Goal: Task Accomplishment & Management: Manage account settings

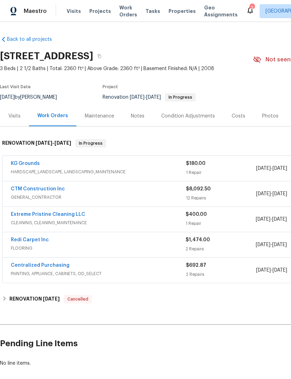
click at [20, 241] on link "Redi Carpet Inc" at bounding box center [30, 240] width 38 height 5
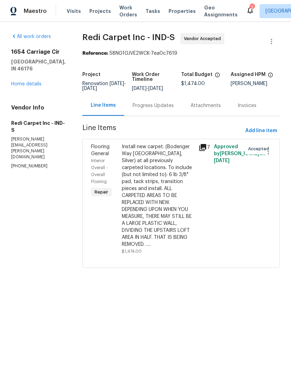
click at [183, 188] on div "Install new carpet. (Bodenger Way [GEOGRAPHIC_DATA], Silver) at all previously …" at bounding box center [158, 195] width 73 height 105
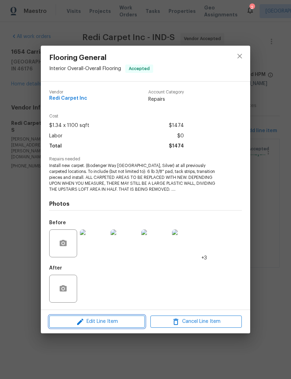
click at [71, 321] on span "Edit Line Item" at bounding box center [96, 321] width 91 height 9
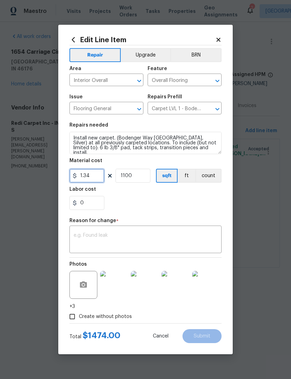
click at [91, 178] on input "1.34" at bounding box center [86, 176] width 35 height 14
type input "1368.04"
click at [134, 178] on input "1100" at bounding box center [132, 176] width 35 height 14
type input "1"
click at [79, 231] on div "x ​" at bounding box center [145, 240] width 152 height 26
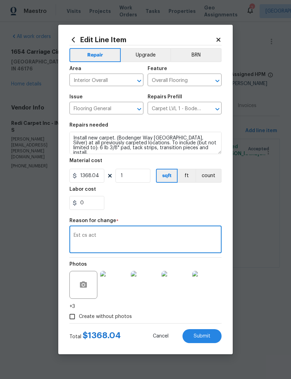
click at [84, 235] on textarea "Est cs act" at bounding box center [146, 240] width 144 height 15
type textarea "Est vs act"
click at [204, 199] on div "0" at bounding box center [145, 203] width 152 height 14
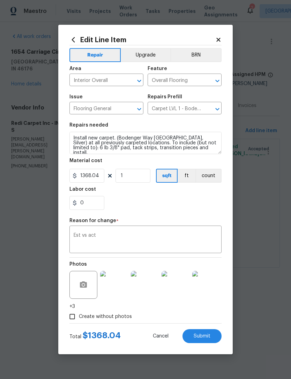
click at [213, 336] on button "Submit" at bounding box center [201, 336] width 39 height 14
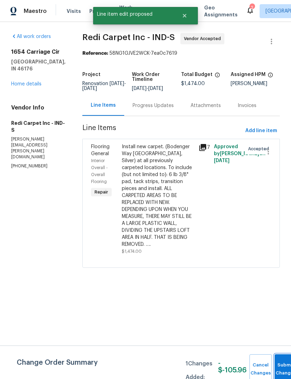
click at [282, 364] on button "Submit Changes" at bounding box center [286, 369] width 22 height 30
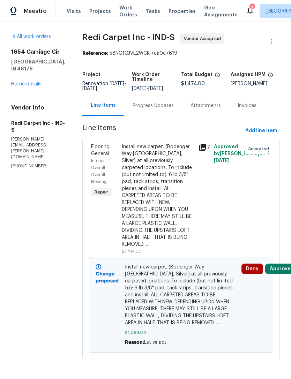
click at [149, 115] on div "Progress Updates" at bounding box center [153, 105] width 58 height 21
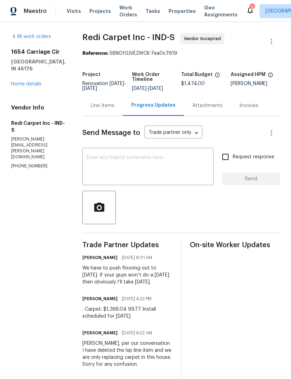
click at [189, 156] on div "x ​" at bounding box center [147, 168] width 131 height 36
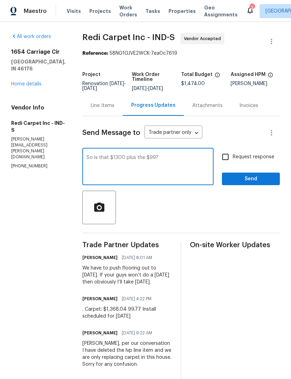
type textarea "So is that $1300 plus the $99?"
click at [258, 181] on span "Send" at bounding box center [250, 179] width 47 height 9
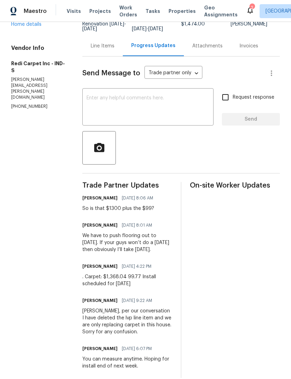
scroll to position [2, 0]
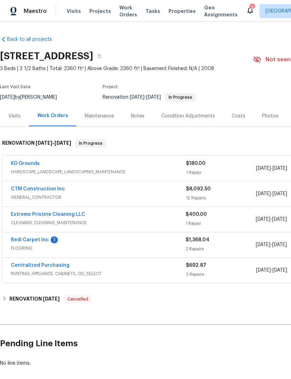
click at [21, 217] on link "Extreme Pristine Cleaning LLC" at bounding box center [48, 214] width 74 height 5
click at [23, 238] on link "Redi Carpet Inc" at bounding box center [30, 240] width 38 height 5
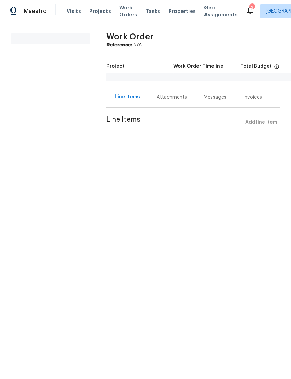
click at [119, 97] on div "Line Items" at bounding box center [127, 96] width 25 height 7
click at [185, 98] on div "Attachments" at bounding box center [172, 97] width 30 height 7
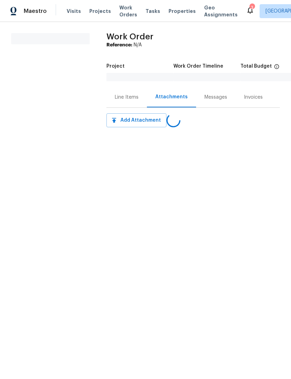
click at [118, 96] on div "Line Items" at bounding box center [127, 97] width 24 height 7
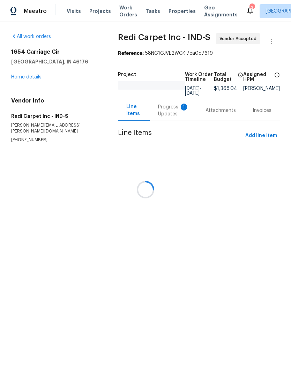
click at [175, 109] on div at bounding box center [145, 189] width 291 height 379
click at [177, 110] on div at bounding box center [145, 189] width 291 height 379
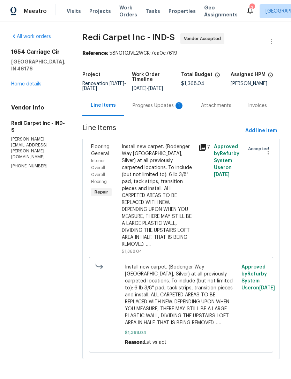
click at [149, 109] on div "Progress Updates 1" at bounding box center [159, 105] width 52 height 7
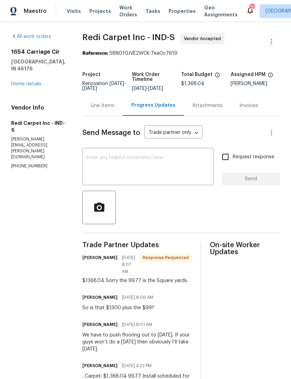
click at [93, 160] on textarea at bounding box center [148, 167] width 123 height 24
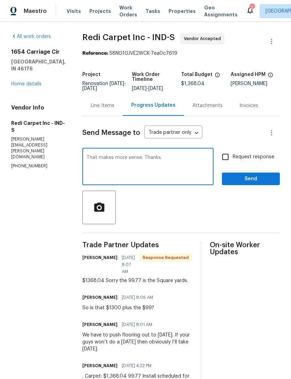
type textarea "That makes more sense. Thanks."
click at [258, 183] on span "Send" at bounding box center [250, 179] width 47 height 9
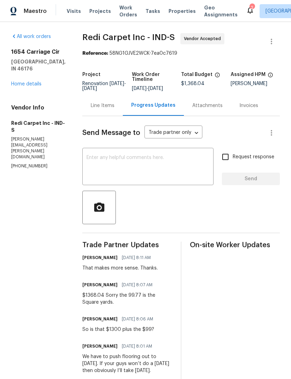
click at [25, 82] on link "Home details" at bounding box center [26, 84] width 30 height 5
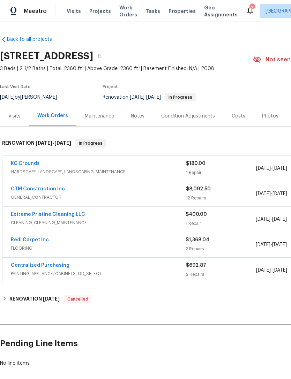
click at [135, 117] on div "Notes" at bounding box center [138, 116] width 14 height 7
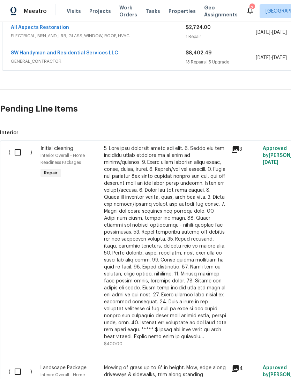
scroll to position [136, 0]
click at [16, 152] on input "checkbox" at bounding box center [20, 152] width 20 height 15
checkbox input "true"
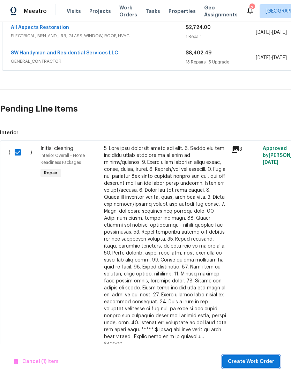
click at [260, 362] on span "Create Work Order" at bounding box center [251, 362] width 46 height 9
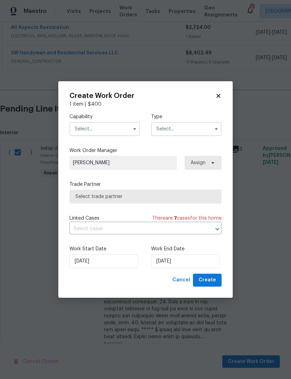
click at [80, 124] on input "text" at bounding box center [104, 129] width 70 height 14
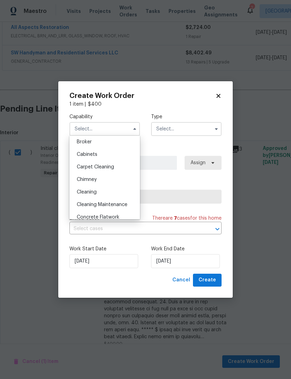
scroll to position [63, 0]
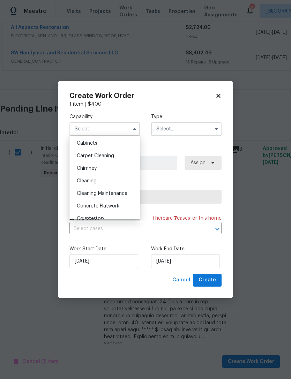
click at [81, 182] on span "Cleaning" at bounding box center [87, 181] width 20 height 5
type input "Cleaning"
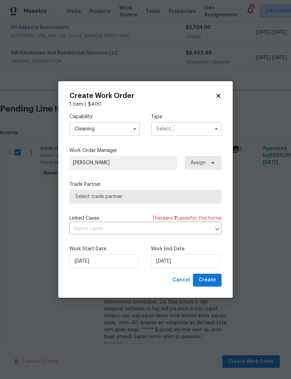
click at [195, 129] on input "text" at bounding box center [186, 129] width 70 height 14
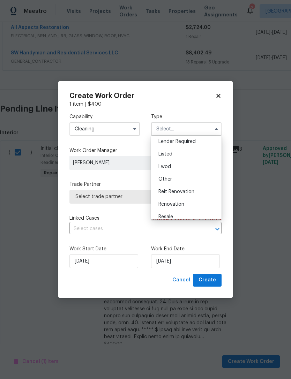
scroll to position [52, 0]
click at [187, 204] on div "Renovation" at bounding box center [186, 205] width 67 height 13
type input "Renovation"
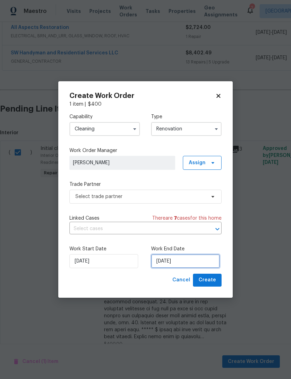
click at [192, 263] on input "10/2/2025" at bounding box center [185, 261] width 69 height 14
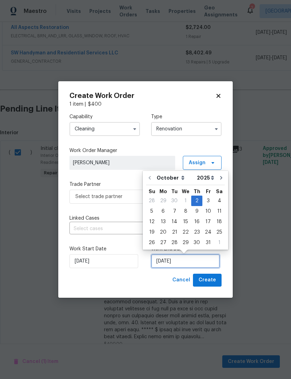
scroll to position [13, 0]
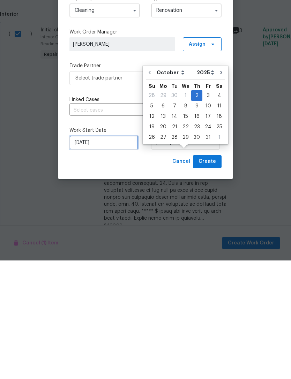
click at [77, 254] on input "10/2/2025" at bounding box center [103, 261] width 69 height 14
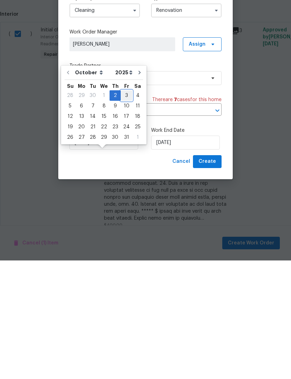
click at [122, 209] on div "3" at bounding box center [127, 214] width 12 height 10
type input "[DATE]"
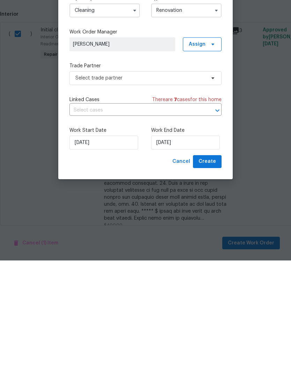
scroll to position [22, 0]
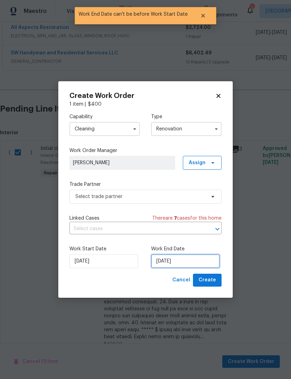
click at [195, 261] on input "[DATE]" at bounding box center [185, 261] width 69 height 14
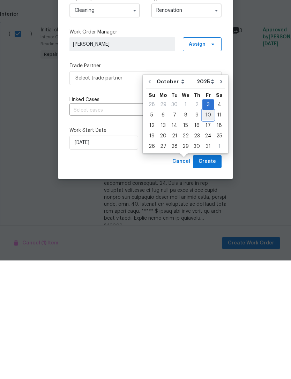
click at [206, 229] on div "10" at bounding box center [208, 234] width 12 height 10
type input "[DATE]"
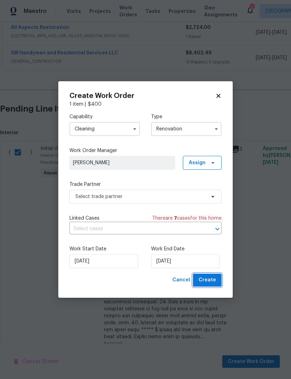
click at [217, 281] on button "Create" at bounding box center [207, 280] width 29 height 13
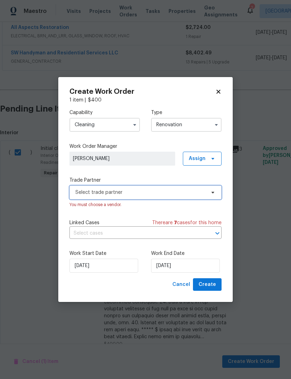
click at [80, 192] on span "Select trade partner" at bounding box center [140, 192] width 130 height 7
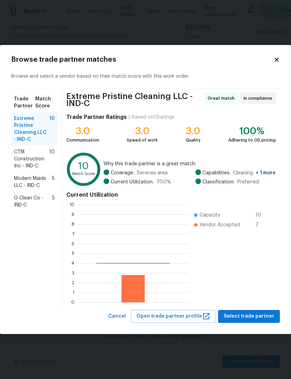
scroll to position [98, 111]
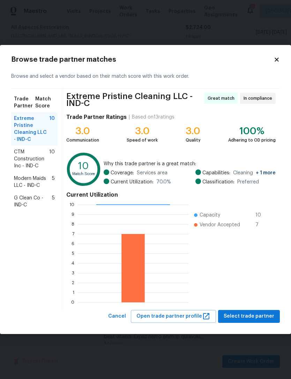
click at [22, 128] on span "Extreme Pristine Cleaning LLC - IND-C" at bounding box center [31, 129] width 35 height 28
click at [258, 315] on span "Select trade partner" at bounding box center [249, 316] width 51 height 9
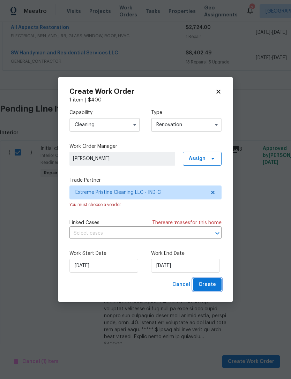
click at [216, 285] on button "Create" at bounding box center [207, 284] width 29 height 13
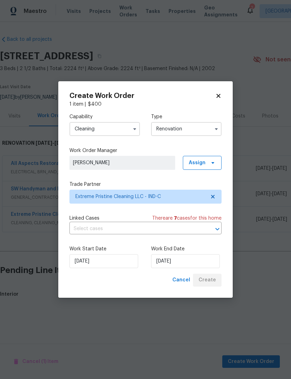
scroll to position [0, 0]
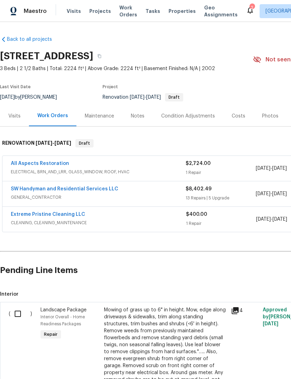
click at [19, 314] on input "checkbox" at bounding box center [20, 314] width 20 height 15
checkbox input "true"
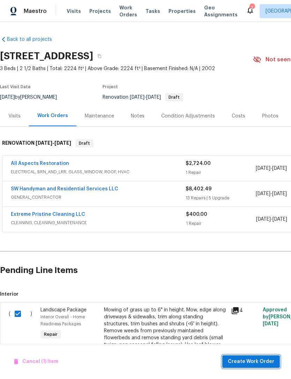
click at [263, 361] on span "Create Work Order" at bounding box center [251, 362] width 46 height 9
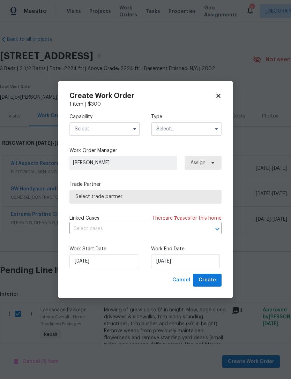
click at [73, 130] on input "text" at bounding box center [104, 129] width 70 height 14
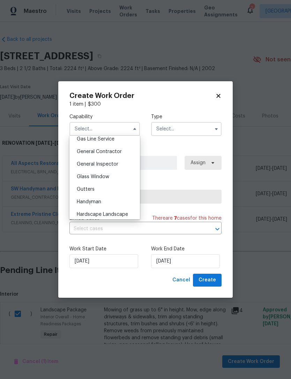
scroll to position [330, 0]
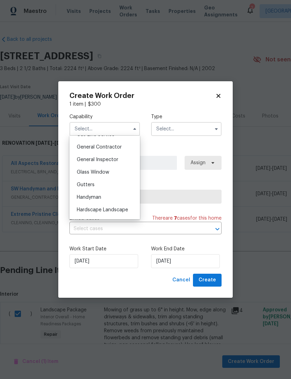
click at [83, 149] on span "General Contractor" at bounding box center [99, 147] width 45 height 5
type input "General Contractor"
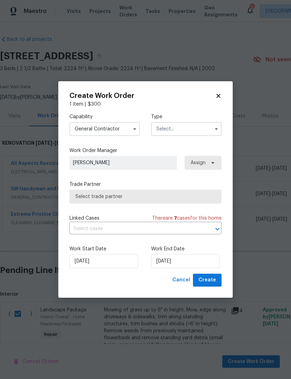
click at [201, 129] on input "text" at bounding box center [186, 129] width 70 height 14
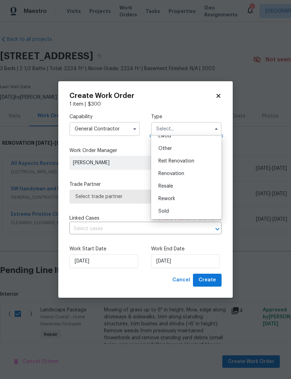
scroll to position [83, 0]
click at [197, 173] on div "Renovation" at bounding box center [186, 173] width 67 height 13
type input "Renovation"
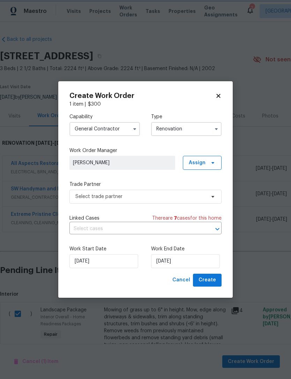
scroll to position [0, 0]
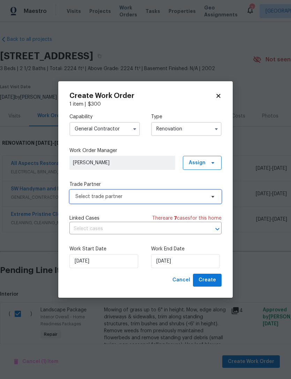
click at [77, 198] on span "Select trade partner" at bounding box center [140, 196] width 130 height 7
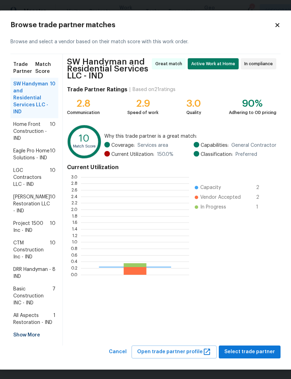
scroll to position [98, 108]
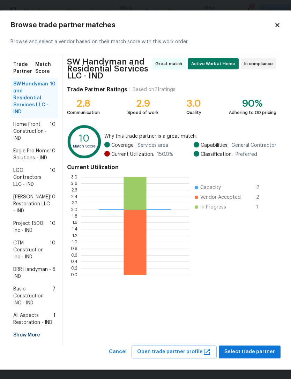
click at [271, 27] on h2 "Browse trade partner matches" at bounding box center [142, 25] width 264 height 7
click at [279, 26] on icon at bounding box center [277, 25] width 6 height 6
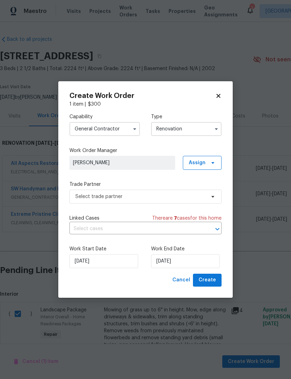
click at [77, 133] on input "General Contractor" at bounding box center [104, 129] width 70 height 14
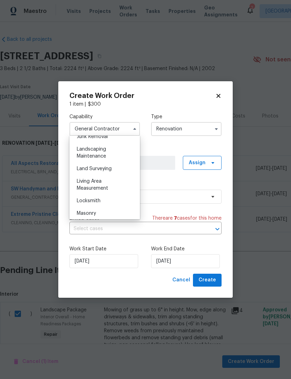
scroll to position [450, 0]
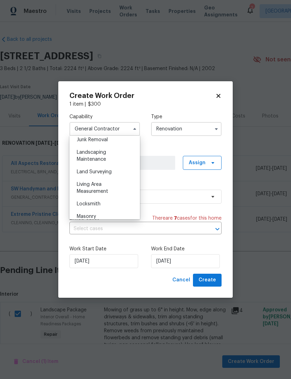
click at [80, 157] on span "Landscaping Maintenance" at bounding box center [91, 156] width 29 height 12
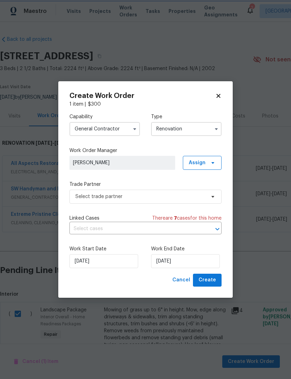
type input "Landscaping Maintenance"
click at [80, 264] on input "10/2/2025" at bounding box center [103, 261] width 69 height 14
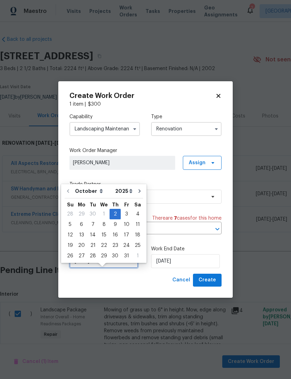
scroll to position [13, 0]
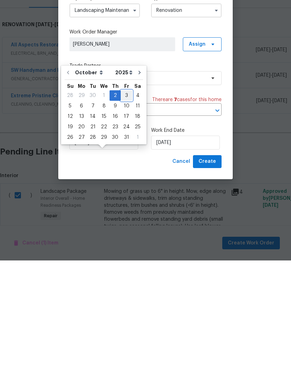
click at [125, 209] on div "3" at bounding box center [127, 214] width 12 height 10
type input "[DATE]"
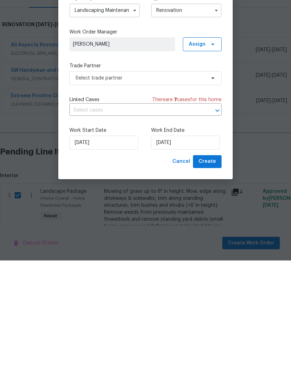
scroll to position [22, 0]
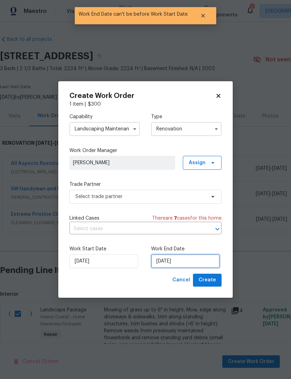
click at [196, 261] on input "[DATE]" at bounding box center [185, 261] width 69 height 14
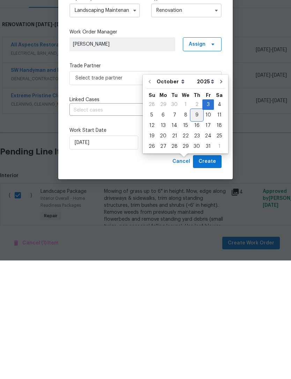
click at [198, 229] on div "9" at bounding box center [196, 234] width 11 height 10
type input "[DATE]"
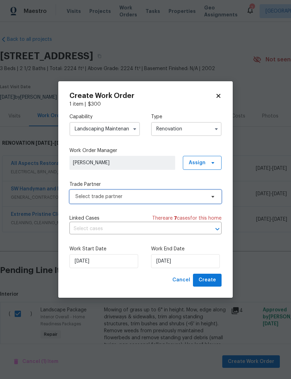
click at [85, 200] on span "Select trade partner" at bounding box center [145, 197] width 152 height 14
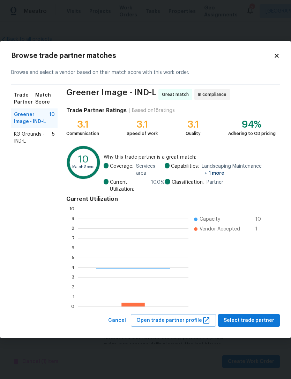
scroll to position [98, 111]
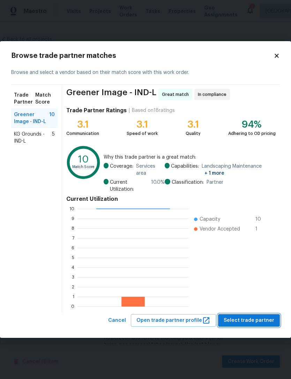
click at [252, 319] on span "Select trade partner" at bounding box center [249, 320] width 51 height 9
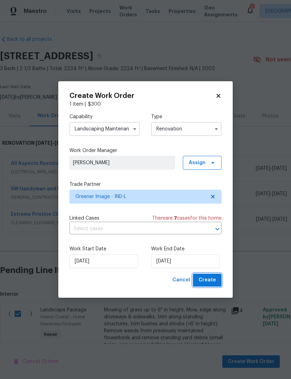
click at [215, 278] on span "Create" at bounding box center [206, 280] width 17 height 9
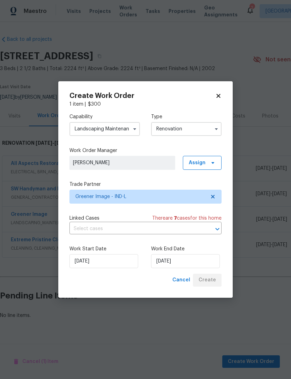
scroll to position [0, 0]
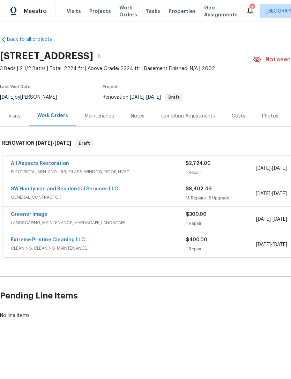
click at [22, 163] on link "All Aspects Restoration" at bounding box center [40, 163] width 58 height 5
click at [23, 216] on link "Greener Image" at bounding box center [29, 214] width 37 height 5
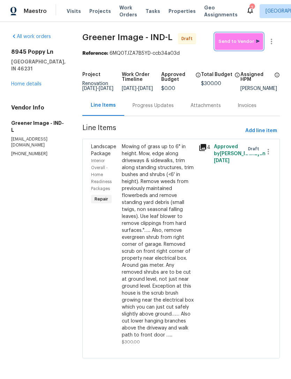
click at [244, 42] on span "Send to Vendor" at bounding box center [238, 42] width 41 height 8
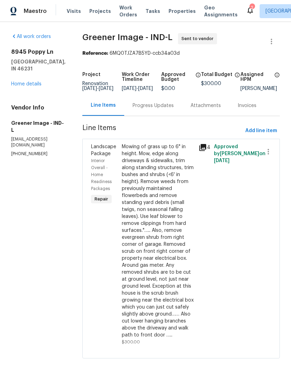
click at [18, 85] on link "Home details" at bounding box center [26, 84] width 30 height 5
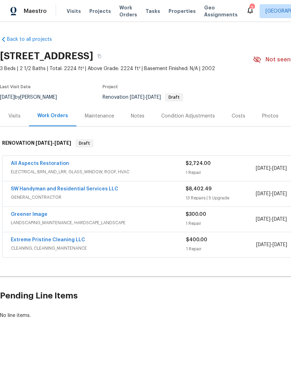
click at [29, 241] on link "Extreme Pristine Cleaning LLC" at bounding box center [48, 240] width 74 height 5
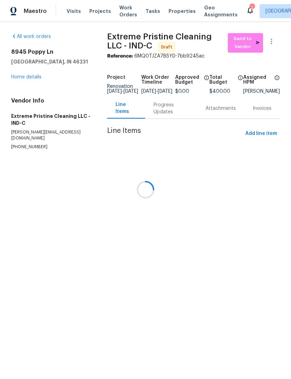
click at [243, 46] on div at bounding box center [145, 189] width 291 height 379
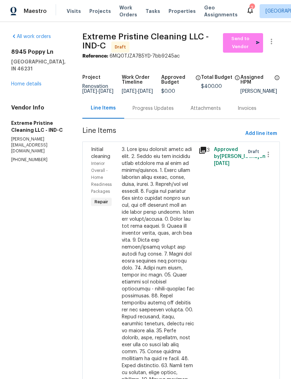
click at [23, 82] on link "Home details" at bounding box center [26, 84] width 30 height 5
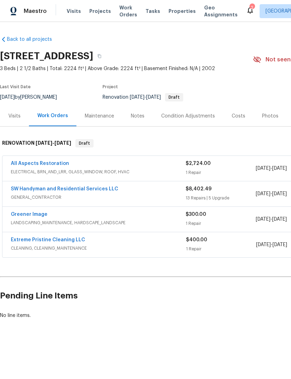
click at [24, 239] on link "Extreme Pristine Cleaning LLC" at bounding box center [48, 240] width 74 height 5
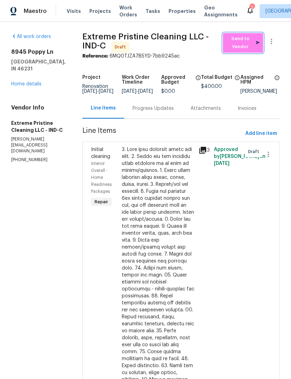
click at [246, 45] on span "Send to Vendor" at bounding box center [242, 43] width 33 height 16
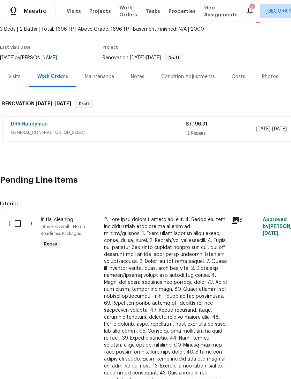
scroll to position [39, 0]
click at [16, 222] on input "checkbox" at bounding box center [20, 224] width 20 height 15
checkbox input "true"
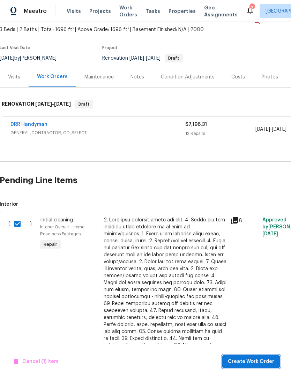
click at [260, 358] on span "Create Work Order" at bounding box center [251, 362] width 46 height 9
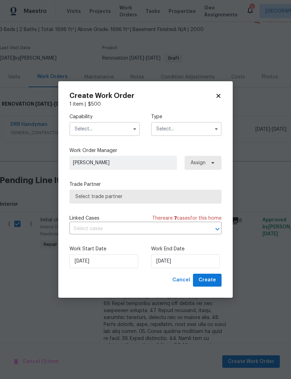
click at [73, 126] on input "text" at bounding box center [104, 129] width 70 height 14
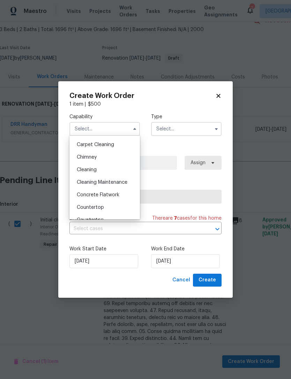
scroll to position [72, 0]
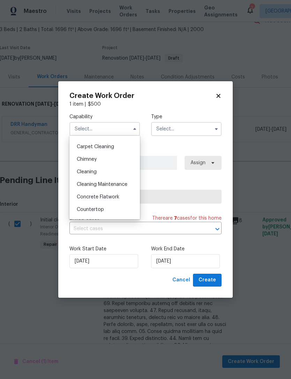
click at [82, 174] on div "Cleaning" at bounding box center [104, 172] width 67 height 13
type input "Cleaning"
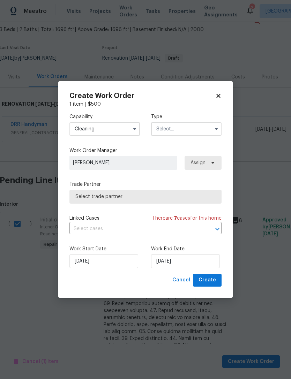
click at [198, 127] on input "text" at bounding box center [186, 129] width 70 height 14
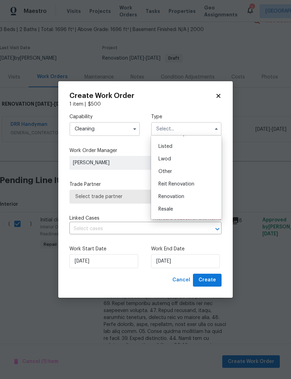
scroll to position [63, 0]
click at [193, 193] on div "Renovation" at bounding box center [186, 193] width 67 height 13
type input "Renovation"
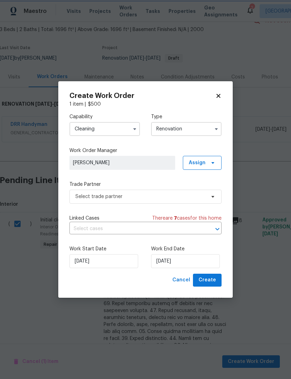
scroll to position [0, 0]
click at [79, 265] on input "[DATE]" at bounding box center [103, 261] width 69 height 14
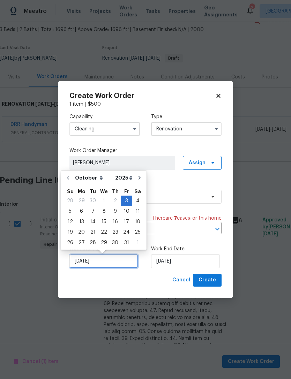
scroll to position [13, 0]
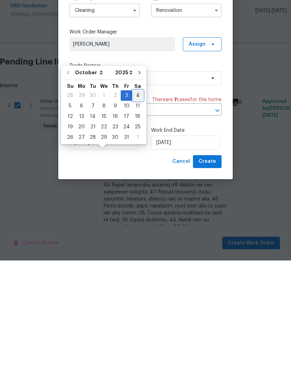
click at [139, 209] on div "4" at bounding box center [137, 214] width 11 height 10
type input "[DATE]"
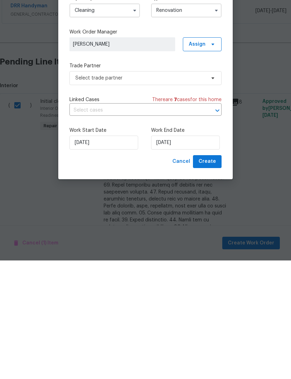
scroll to position [22, 0]
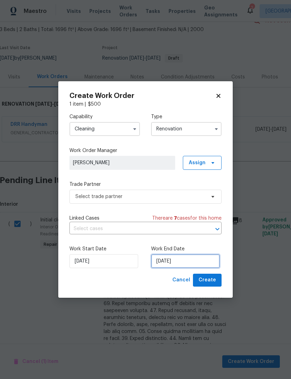
click at [196, 263] on input "[DATE]" at bounding box center [185, 261] width 69 height 14
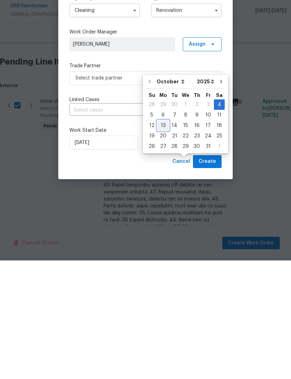
click at [164, 239] on div "13" at bounding box center [163, 244] width 12 height 10
type input "[DATE]"
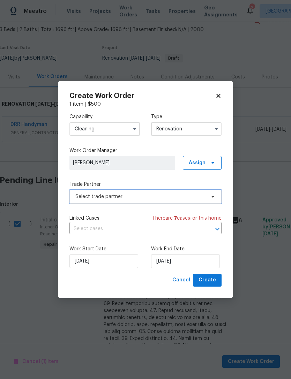
click at [76, 199] on span "Select trade partner" at bounding box center [140, 196] width 130 height 7
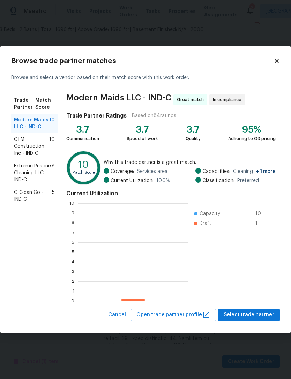
scroll to position [98, 111]
click at [23, 174] on span "Extreme Pristine Cleaning LLC - IND-C" at bounding box center [33, 173] width 38 height 21
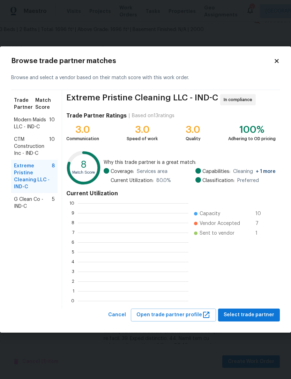
scroll to position [1, 1]
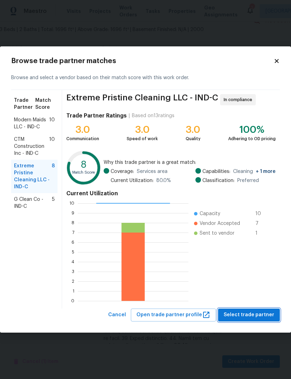
click at [252, 313] on span "Select trade partner" at bounding box center [249, 315] width 51 height 9
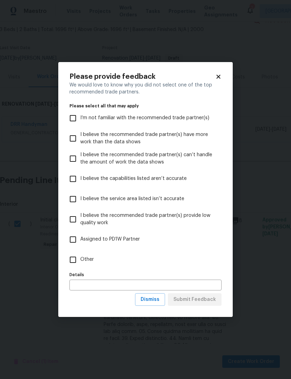
click at [73, 261] on input "Other" at bounding box center [73, 260] width 15 height 15
checkbox input "true"
click at [73, 284] on input "text" at bounding box center [145, 285] width 152 height 11
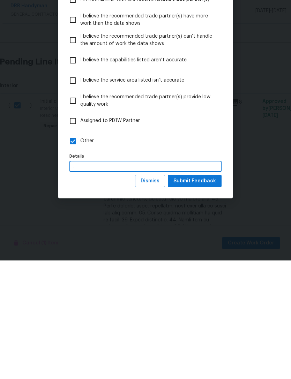
type input "."
click at [212, 250] on label "Other" at bounding box center [141, 260] width 150 height 20
click at [80, 253] on input "Other" at bounding box center [73, 260] width 15 height 15
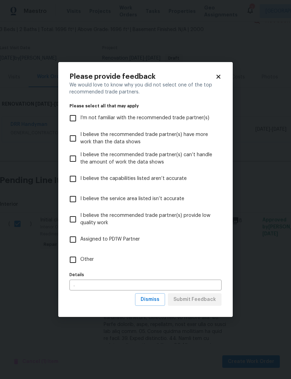
click at [74, 259] on input "Other" at bounding box center [73, 260] width 15 height 15
checkbox input "true"
click at [203, 296] on span "Submit Feedback" at bounding box center [194, 299] width 43 height 9
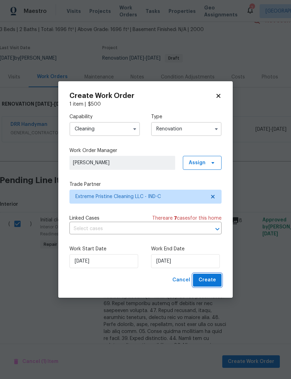
click at [216, 279] on button "Create" at bounding box center [207, 280] width 29 height 13
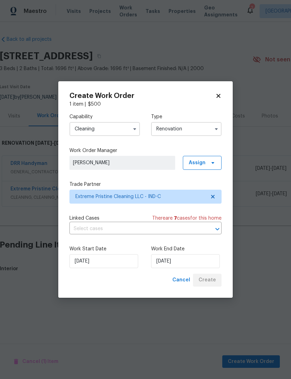
scroll to position [0, 0]
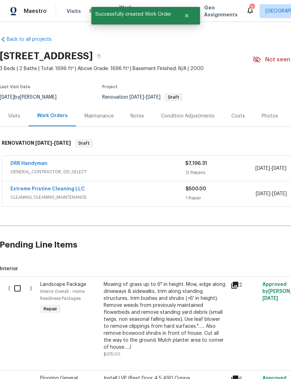
click at [17, 287] on input "checkbox" at bounding box center [20, 288] width 20 height 15
checkbox input "true"
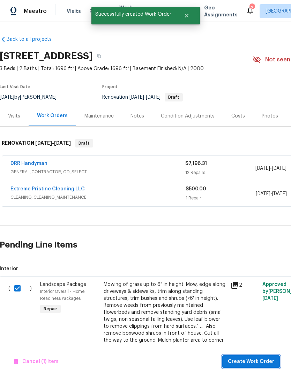
click at [254, 362] on span "Create Work Order" at bounding box center [251, 362] width 46 height 9
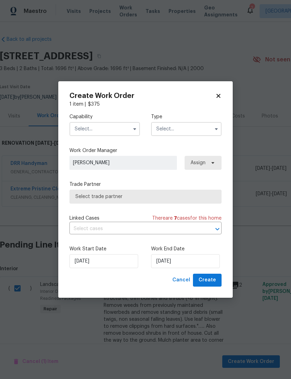
click at [75, 130] on input "text" at bounding box center [104, 129] width 70 height 14
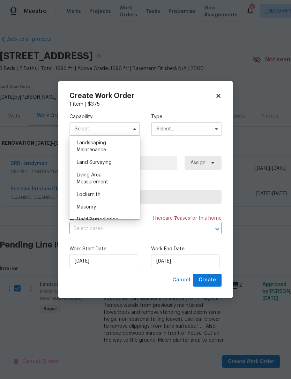
scroll to position [457, 0]
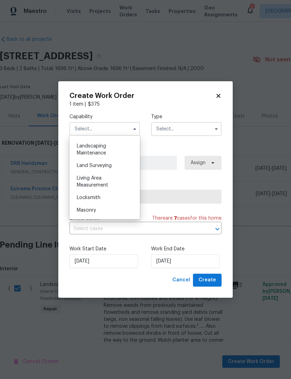
click at [79, 151] on span "Landscaping Maintenance" at bounding box center [91, 150] width 29 height 12
type input "Landscaping Maintenance"
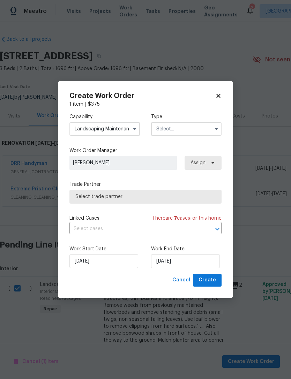
click at [193, 127] on input "text" at bounding box center [186, 129] width 70 height 14
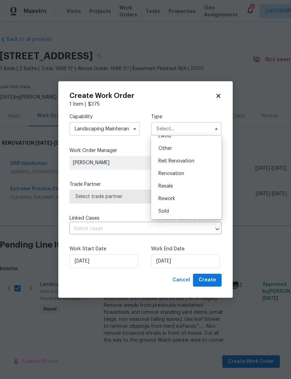
scroll to position [83, 0]
click at [190, 174] on div "Renovation" at bounding box center [186, 173] width 67 height 13
type input "Renovation"
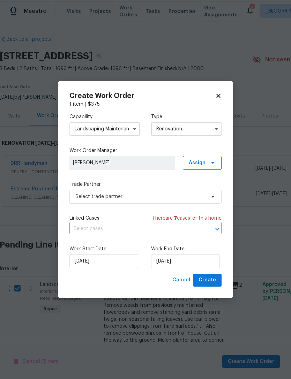
scroll to position [0, 0]
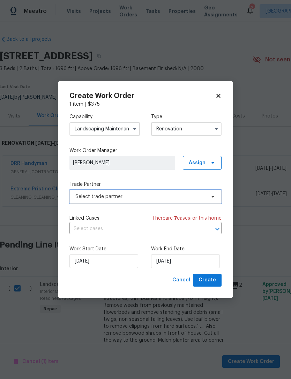
click at [78, 196] on span "Select trade partner" at bounding box center [140, 196] width 130 height 7
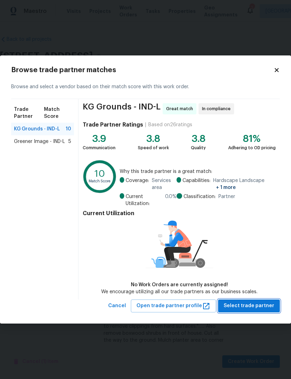
click at [252, 305] on span "Select trade partner" at bounding box center [249, 306] width 51 height 9
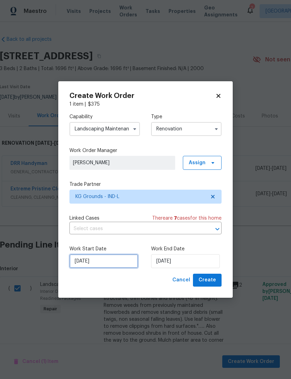
click at [80, 262] on input "[DATE]" at bounding box center [103, 261] width 69 height 14
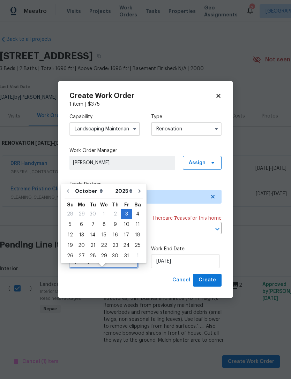
scroll to position [13, 0]
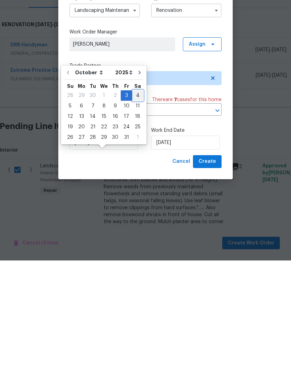
click at [137, 209] on div "4" at bounding box center [137, 214] width 11 height 10
type input "[DATE]"
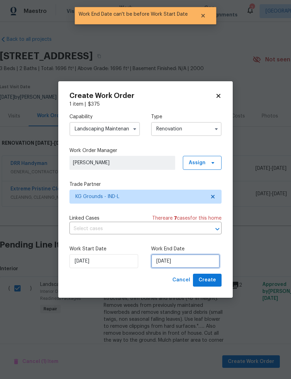
click at [187, 262] on input "[DATE]" at bounding box center [185, 261] width 69 height 14
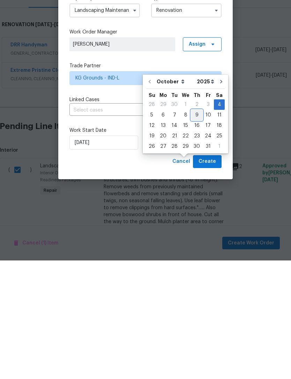
click at [198, 229] on div "9" at bounding box center [196, 234] width 11 height 10
type input "[DATE]"
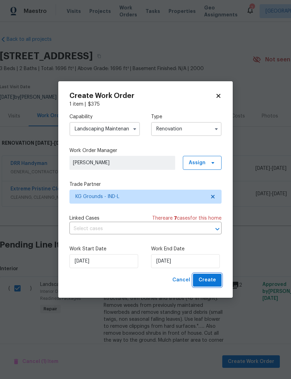
click at [216, 280] on button "Create" at bounding box center [207, 280] width 29 height 13
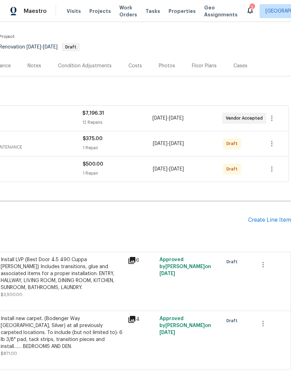
scroll to position [50, 103]
click at [270, 146] on icon "button" at bounding box center [272, 144] width 8 height 8
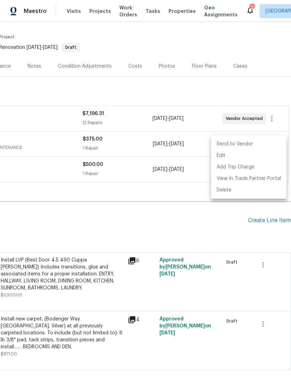
click at [256, 142] on li "Send to Vendor" at bounding box center [248, 144] width 75 height 12
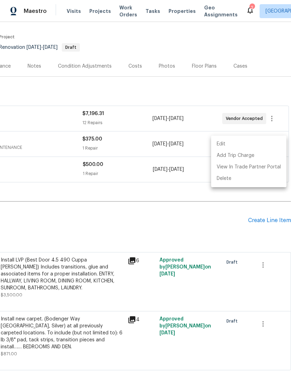
click at [232, 200] on div at bounding box center [145, 189] width 291 height 379
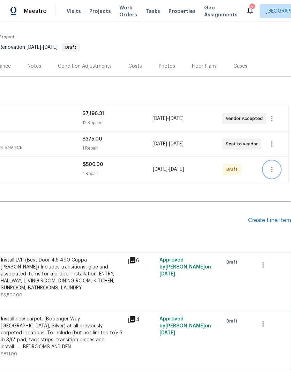
click at [270, 170] on icon "button" at bounding box center [272, 169] width 8 height 8
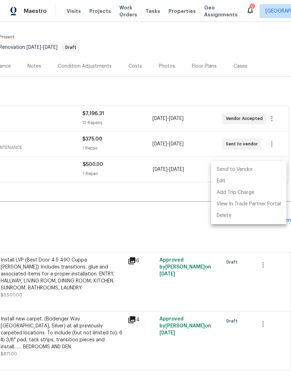
click at [256, 171] on li "Send to Vendor" at bounding box center [248, 170] width 75 height 12
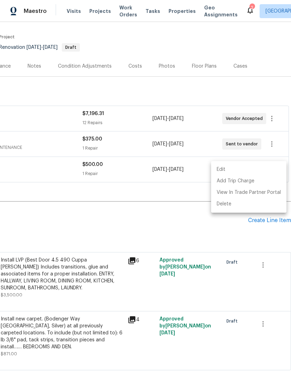
click at [44, 161] on div at bounding box center [145, 189] width 291 height 379
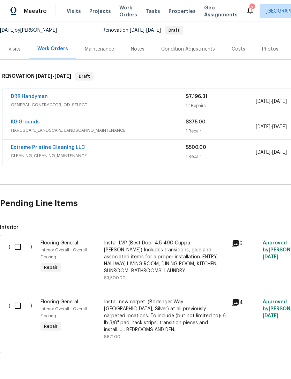
scroll to position [67, 0]
click at [17, 249] on input "checkbox" at bounding box center [20, 247] width 20 height 15
checkbox input "true"
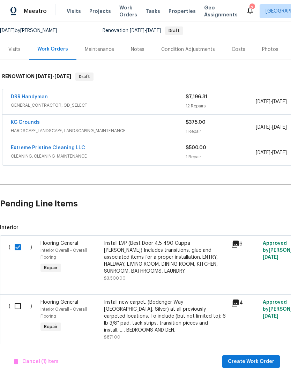
click at [17, 306] on input "checkbox" at bounding box center [20, 306] width 20 height 15
checkbox input "true"
click at [262, 362] on span "Create Work Order" at bounding box center [251, 362] width 46 height 9
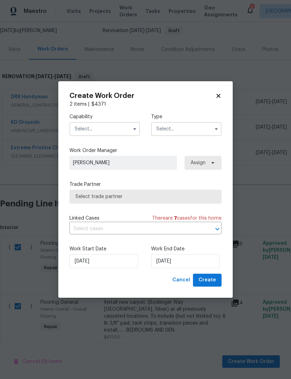
click at [75, 134] on input "text" at bounding box center [104, 129] width 70 height 14
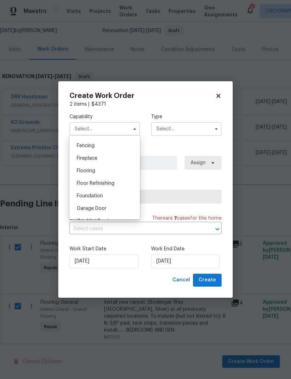
scroll to position [245, 0]
click at [78, 170] on span "Flooring" at bounding box center [86, 169] width 18 height 5
type input "Flooring"
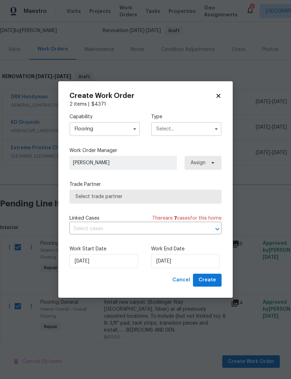
click at [80, 200] on span "Select trade partner" at bounding box center [145, 197] width 152 height 14
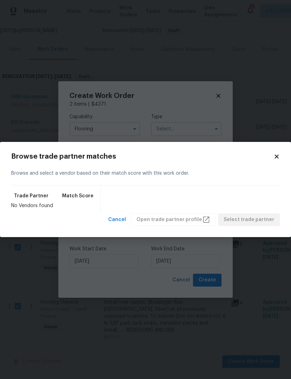
click at [272, 160] on div "Browse trade partner matches Browse and select a vendor based on their match sc…" at bounding box center [145, 189] width 269 height 73
click at [274, 160] on div "Browse trade partner matches" at bounding box center [145, 156] width 269 height 7
click at [275, 157] on icon at bounding box center [276, 156] width 6 height 6
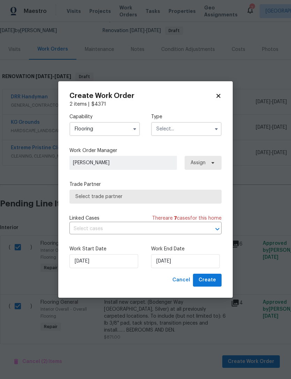
click at [201, 127] on input "text" at bounding box center [186, 129] width 70 height 14
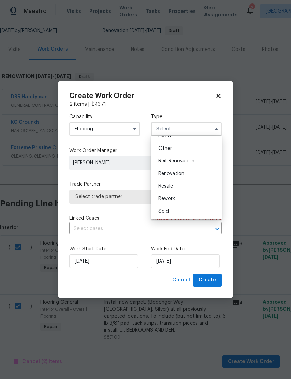
scroll to position [83, 0]
click at [195, 174] on div "Renovation" at bounding box center [186, 173] width 67 height 13
type input "Renovation"
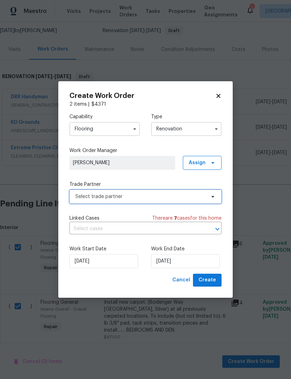
click at [77, 198] on span "Select trade partner" at bounding box center [140, 196] width 130 height 7
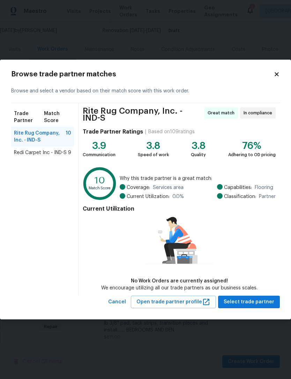
click at [32, 156] on span "Redi Carpet Inc - IND-S" at bounding box center [40, 152] width 53 height 7
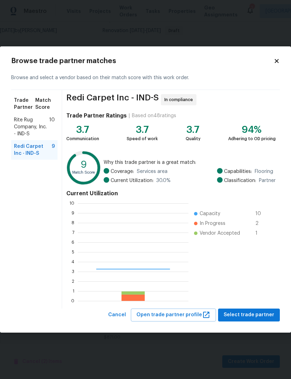
scroll to position [98, 111]
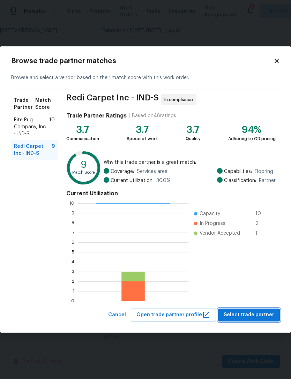
click at [254, 314] on span "Select trade partner" at bounding box center [249, 315] width 51 height 9
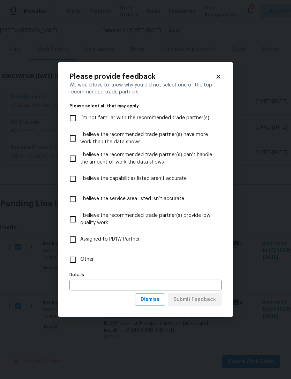
click at [75, 259] on input "Other" at bounding box center [73, 260] width 15 height 15
checkbox input "true"
click at [77, 286] on input "text" at bounding box center [145, 285] width 152 height 11
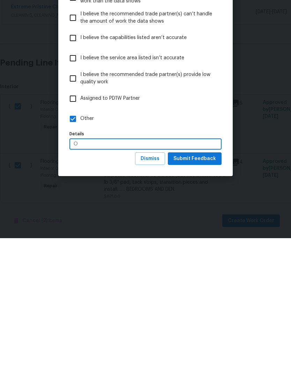
scroll to position [22, 0]
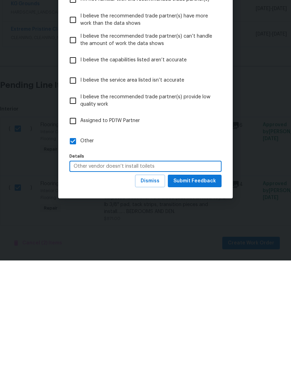
type input "Other vendor doesn’t install toilets"
click at [208, 295] on span "Submit Feedback" at bounding box center [194, 299] width 43 height 9
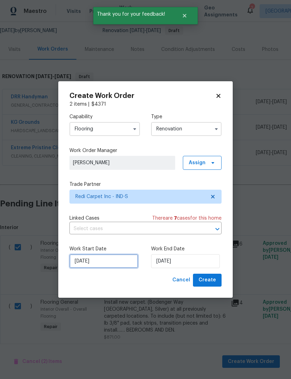
click at [88, 264] on input "[DATE]" at bounding box center [103, 261] width 69 height 14
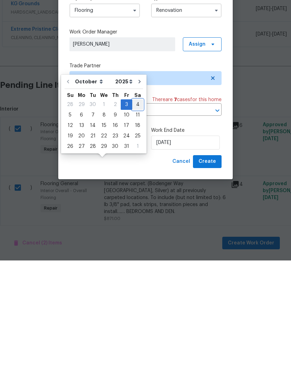
click at [132, 218] on div "4" at bounding box center [137, 223] width 11 height 10
type input "[DATE]"
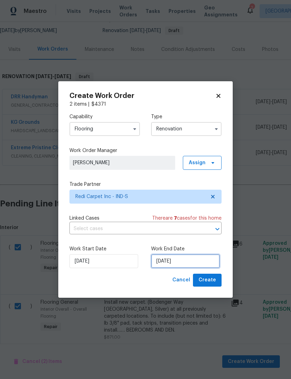
click at [190, 260] on input "[DATE]" at bounding box center [185, 261] width 69 height 14
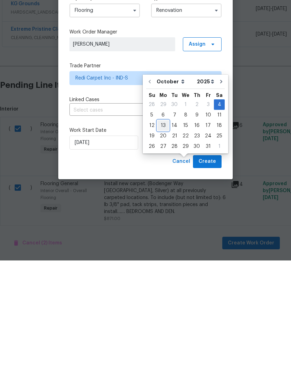
click at [164, 239] on div "13" at bounding box center [163, 244] width 12 height 10
type input "[DATE]"
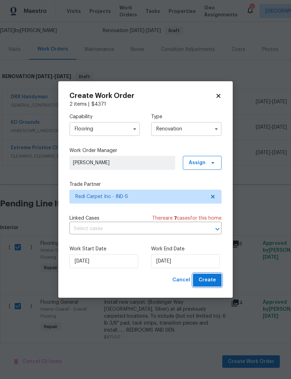
click at [217, 279] on button "Create" at bounding box center [207, 280] width 29 height 13
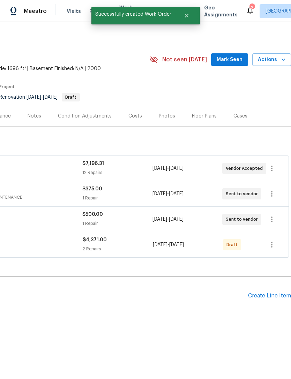
scroll to position [0, 103]
click at [271, 246] on icon "button" at bounding box center [272, 245] width 8 height 8
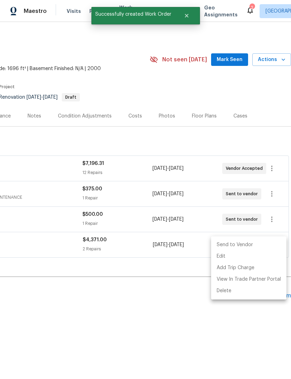
click at [253, 243] on li "Send to Vendor" at bounding box center [248, 245] width 75 height 12
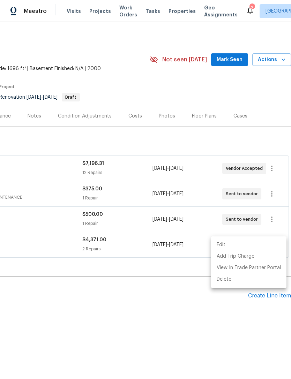
click at [174, 247] on div at bounding box center [145, 189] width 291 height 379
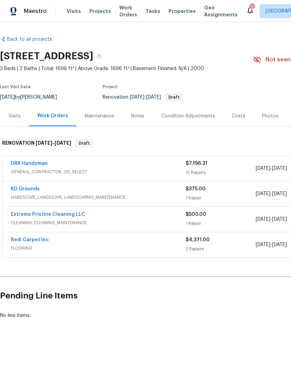
scroll to position [0, 0]
click at [24, 239] on link "Redi Carpet Inc" at bounding box center [30, 240] width 38 height 5
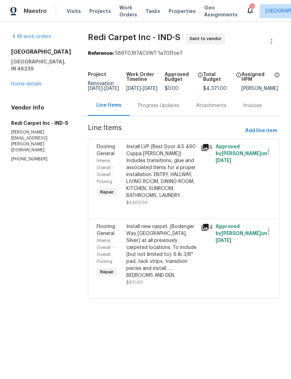
click at [20, 82] on link "Home details" at bounding box center [26, 84] width 30 height 5
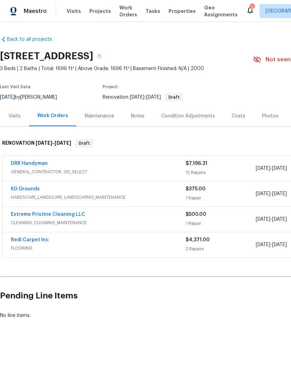
click at [21, 216] on link "Extreme Pristine Cleaning LLC" at bounding box center [48, 214] width 74 height 5
click at [21, 240] on link "Redi Carpet Inc" at bounding box center [30, 240] width 38 height 5
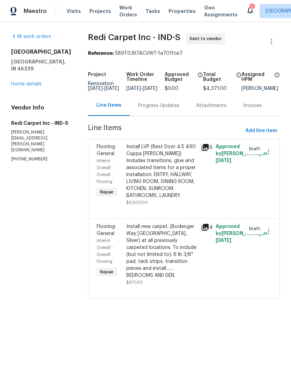
click at [167, 109] on div "Progress Updates" at bounding box center [158, 105] width 41 height 7
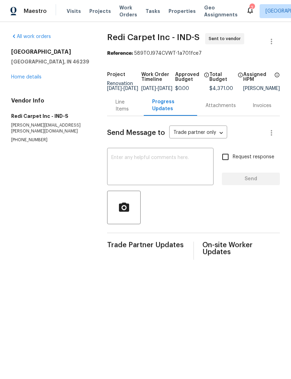
click at [112, 165] on textarea at bounding box center [160, 167] width 98 height 24
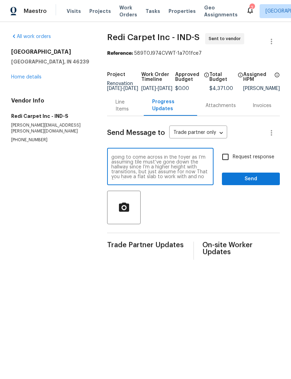
scroll to position [15, 0]
click at [140, 167] on textarea "You can measure this one anytime. All flooring will have been removed by the ti…" at bounding box center [160, 167] width 98 height 24
click at [193, 179] on textarea "You can measure this one anytime. All flooring will have been removed by the ti…" at bounding box center [160, 167] width 98 height 24
click at [168, 173] on textarea "You can measure this one anytime. All flooring will have been removed by the ti…" at bounding box center [160, 167] width 98 height 24
click at [175, 168] on textarea "You can measure this one anytime. All flooring will have been removed by the ti…" at bounding box center [160, 167] width 98 height 24
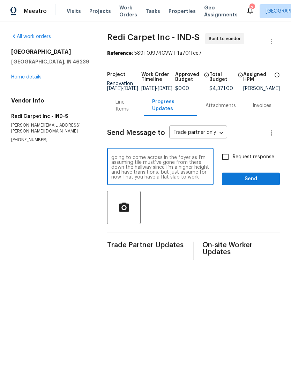
type textarea "You can measure this one anytime. All flooring will have been removed by the ti…"
click at [261, 183] on span "Send" at bounding box center [250, 179] width 47 height 9
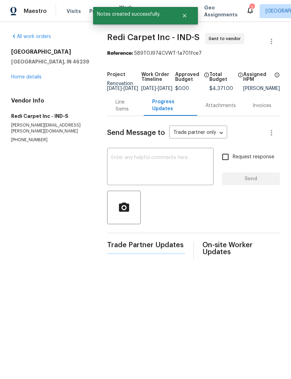
scroll to position [0, 0]
